Goal: Task Accomplishment & Management: Complete application form

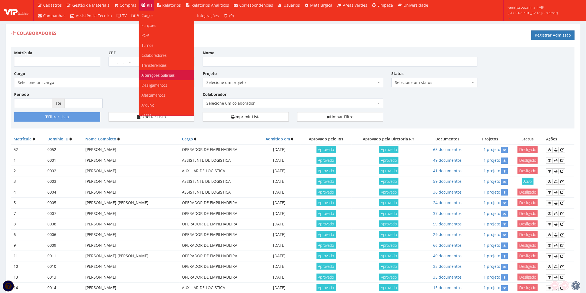
scroll to position [31, 0]
click at [165, 82] on link "Faltas" at bounding box center [166, 84] width 55 height 10
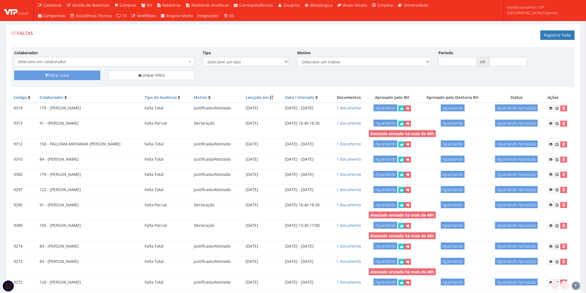
drag, startPoint x: 446, startPoint y: 34, endPoint x: 590, endPoint y: 22, distance: 145.0
click at [457, 32] on div "Faltas Registrar Falta" at bounding box center [292, 36] width 563 height 17
click at [566, 32] on link "Registrar Falta" at bounding box center [557, 34] width 34 height 9
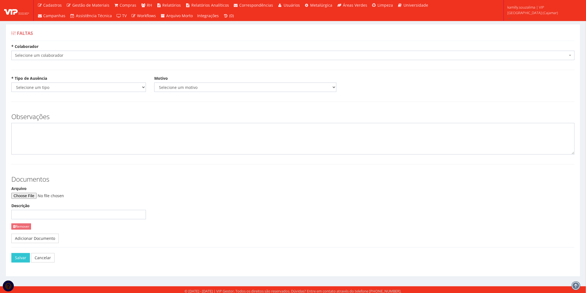
click at [101, 57] on span "Selecione um colaborador" at bounding box center [291, 56] width 553 height 6
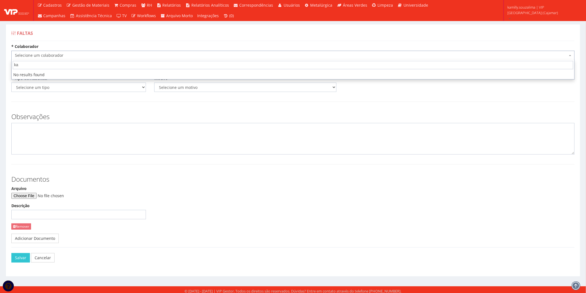
type input "k"
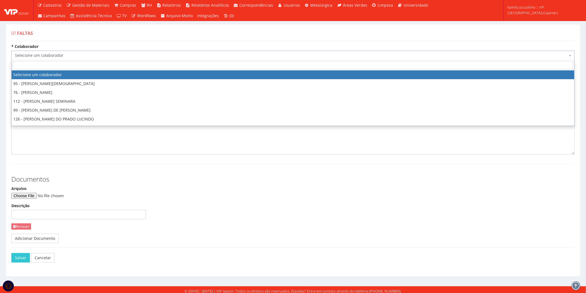
type input "k"
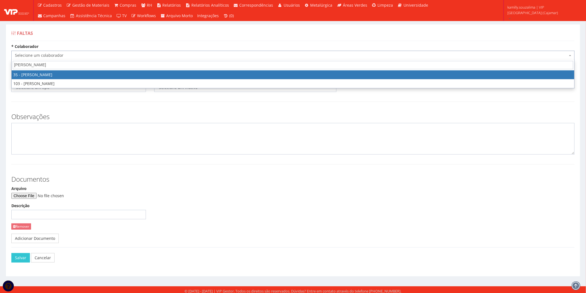
type input "jackson"
select select "2877"
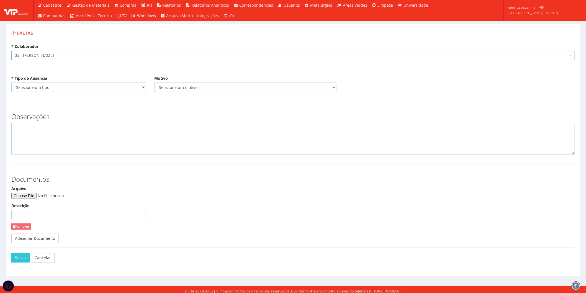
click at [82, 59] on span "35 - [PERSON_NAME]" at bounding box center [292, 55] width 563 height 9
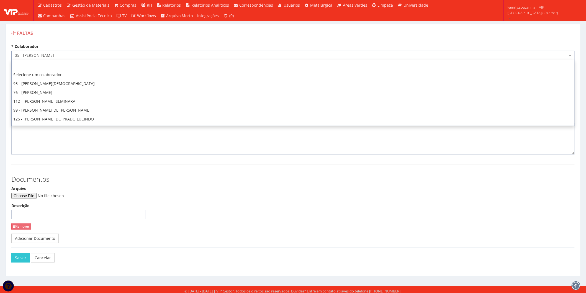
scroll to position [708, 0]
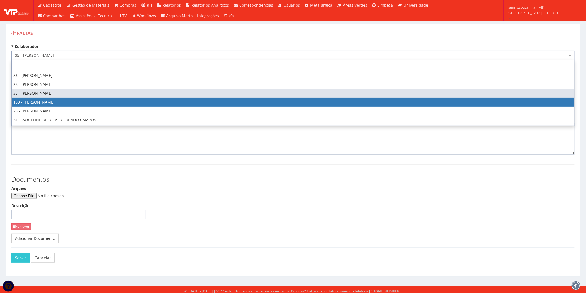
select select "3634"
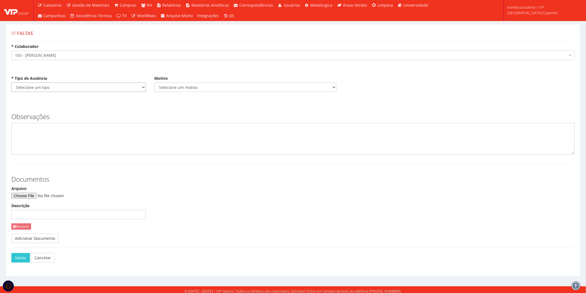
click at [62, 86] on select "Selecione um tipo Falta Total Falta Parcial Afastamento Férias" at bounding box center [78, 86] width 135 height 9
select select "parcial"
click at [11, 82] on select "Selecione um tipo Falta Total Falta Parcial Afastamento Férias" at bounding box center [78, 86] width 135 height 9
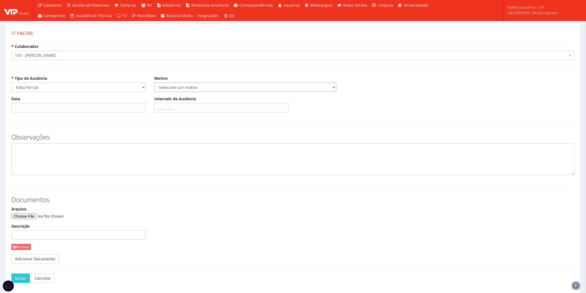
click at [212, 87] on select "Selecione um motivo Acidente Atestado Atraso Declaração Determinação Judicial D…" at bounding box center [245, 86] width 182 height 9
select select "declaracao"
click at [154, 82] on select "Selecione um motivo Acidente Atestado Atraso Declaração Determinação Judicial D…" at bounding box center [245, 86] width 182 height 9
click at [60, 104] on input "Data" at bounding box center [78, 107] width 135 height 9
click at [32, 155] on td "12" at bounding box center [31, 154] width 7 height 8
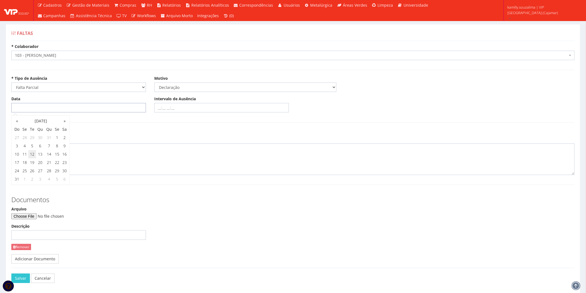
type input "12/08/2025"
drag, startPoint x: 220, startPoint y: 110, endPoint x: 220, endPoint y: 114, distance: 3.6
click at [220, 114] on div "Data 12/08/2025 Intervalo de Ausência" at bounding box center [292, 106] width 571 height 20
type input "14:30 16:15"
click at [35, 215] on input "Arquivo" at bounding box center [48, 216] width 75 height 6
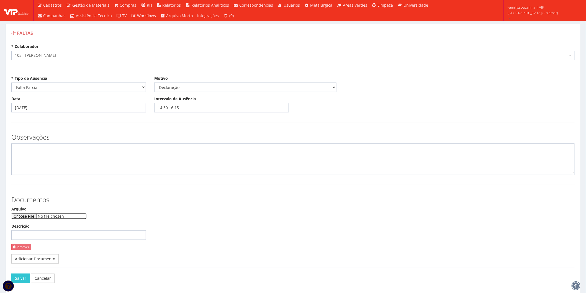
type input "C:\fakepath\WhatsApp Image 2025-08-12 at 18.01.50.jpeg"
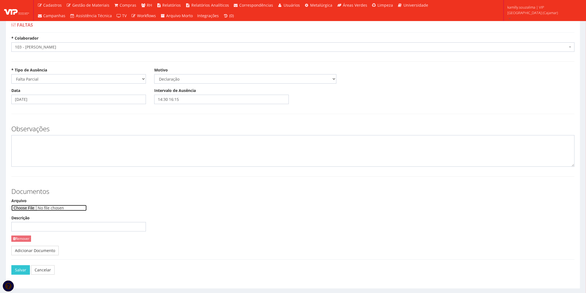
scroll to position [22, 0]
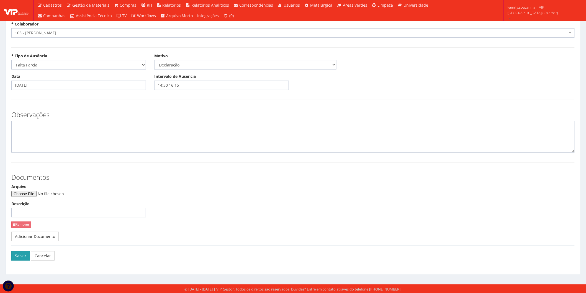
click at [22, 253] on button "Salvar" at bounding box center [20, 255] width 19 height 9
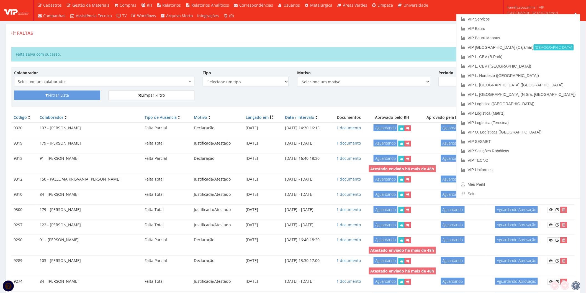
click at [371, 42] on div "Faltas Registrar Falta" at bounding box center [292, 36] width 563 height 17
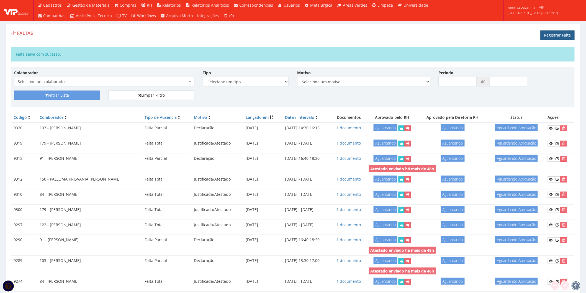
click at [550, 31] on link "Registrar Falta" at bounding box center [557, 34] width 34 height 9
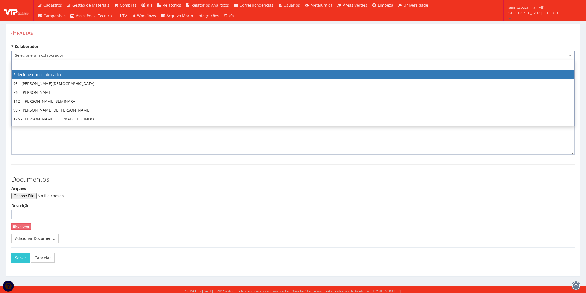
click at [75, 57] on span "Selecione um colaborador" at bounding box center [291, 56] width 553 height 6
type input "d"
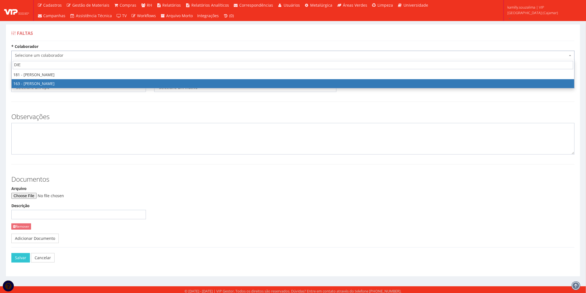
type input "DIE"
select select "4041"
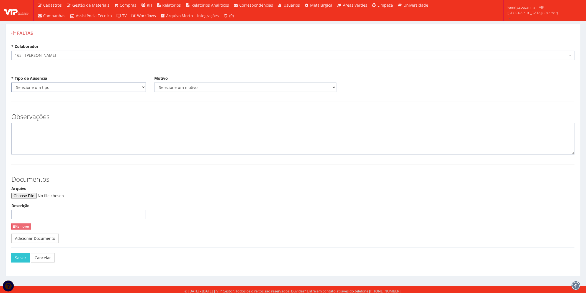
click at [76, 85] on select "Selecione um tipo Falta Total Falta Parcial Afastamento Férias" at bounding box center [78, 86] width 135 height 9
select select "total"
click at [11, 82] on select "Selecione um tipo Falta Total Falta Parcial Afastamento Férias" at bounding box center [78, 86] width 135 height 9
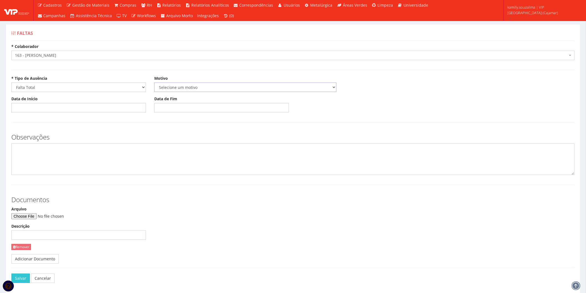
click at [168, 84] on select "Selecione um motivo Acidente Atestado Atraso Declaração Determinação Judicial D…" at bounding box center [245, 86] width 182 height 9
select select "atestado"
click at [154, 82] on select "Selecione um motivo Acidente Atestado Atraso Declaração Determinação Judicial D…" at bounding box center [245, 86] width 182 height 9
click at [99, 110] on input "Data de Início" at bounding box center [78, 107] width 135 height 9
type input "[DATE]"
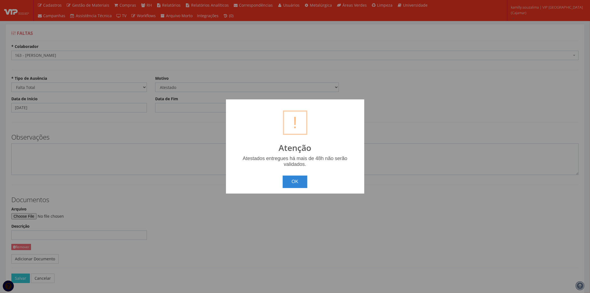
click at [164, 108] on body "Cadastros Clientes Unidades Subclientes Unidades de Subclientes Projetos Vagas …" at bounding box center [295, 158] width 590 height 316
drag, startPoint x: 287, startPoint y: 178, endPoint x: 293, endPoint y: 175, distance: 7.2
click at [293, 175] on div "OK Cancel" at bounding box center [295, 179] width 127 height 16
click at [293, 180] on button "OK" at bounding box center [295, 182] width 25 height 12
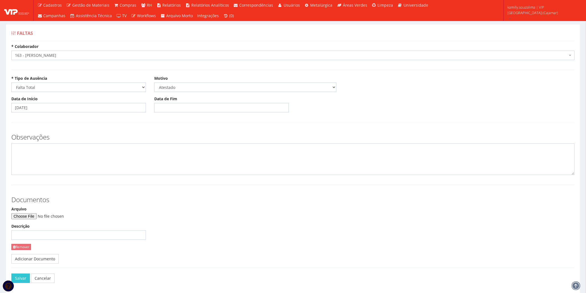
click at [191, 100] on div "Data de Fim" at bounding box center [221, 104] width 143 height 16
click at [195, 110] on input "Data de Fim" at bounding box center [221, 107] width 135 height 9
type input "[DATE]"
click at [145, 172] on textarea at bounding box center [292, 159] width 563 height 32
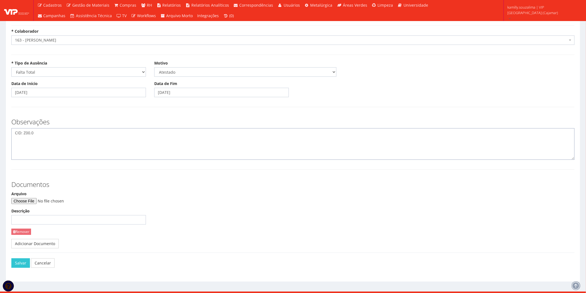
scroll to position [22, 0]
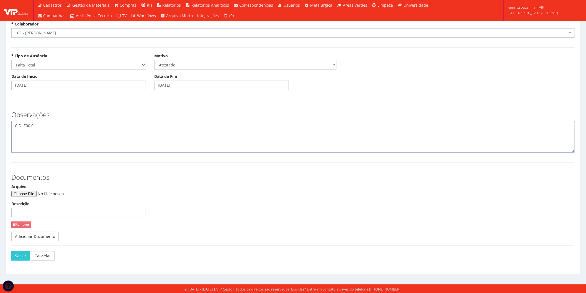
type textarea "CID: Z00.0"
click at [33, 195] on input "Arquivo" at bounding box center [48, 194] width 75 height 6
type input "C:\fakepath\1000316485.jpg"
click at [35, 237] on link "Adicionar Documento" at bounding box center [34, 236] width 47 height 9
click at [173, 192] on input "Arquivo" at bounding box center [191, 194] width 75 height 6
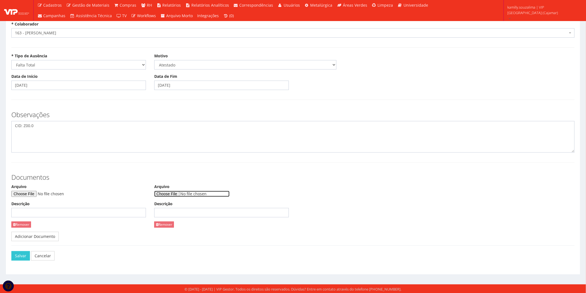
type input "C:\fakepath\1000316484.jpg"
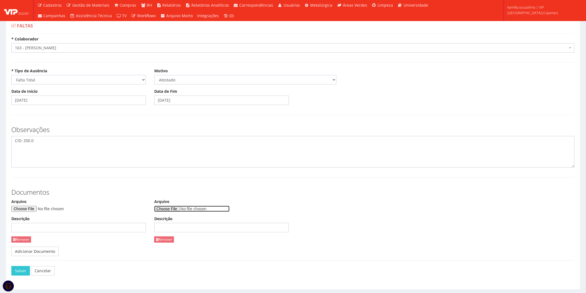
scroll to position [0, 0]
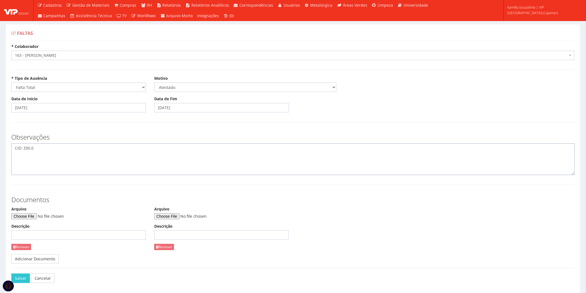
click at [109, 158] on textarea "CID: Z00.0" at bounding box center [292, 159] width 563 height 32
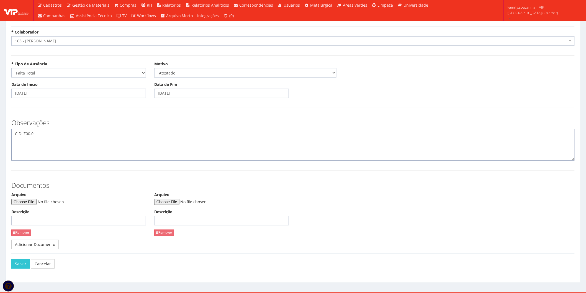
scroll to position [22, 0]
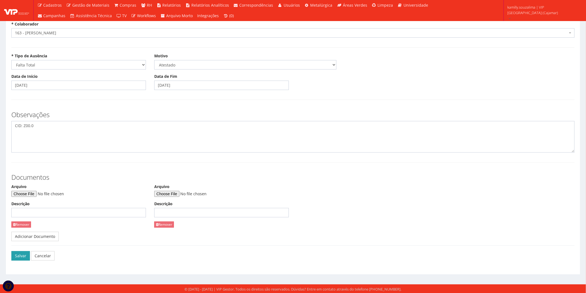
click at [23, 259] on button "Salvar" at bounding box center [20, 255] width 19 height 9
